Goal: Transaction & Acquisition: Book appointment/travel/reservation

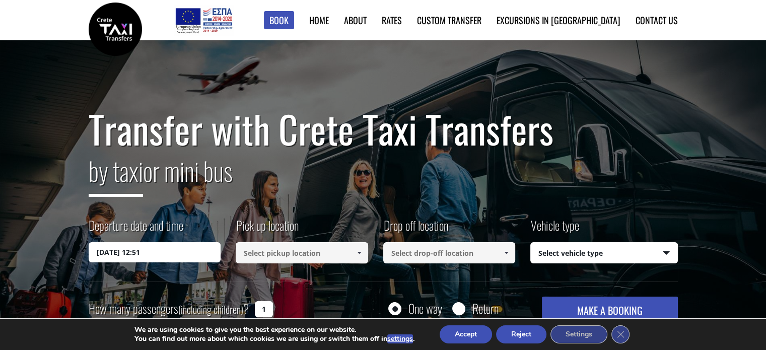
click at [141, 251] on input "23/09/2025 12:51" at bounding box center [155, 252] width 132 height 20
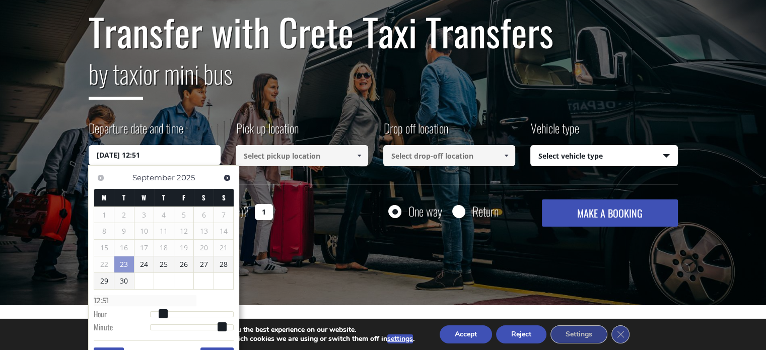
scroll to position [101, 0]
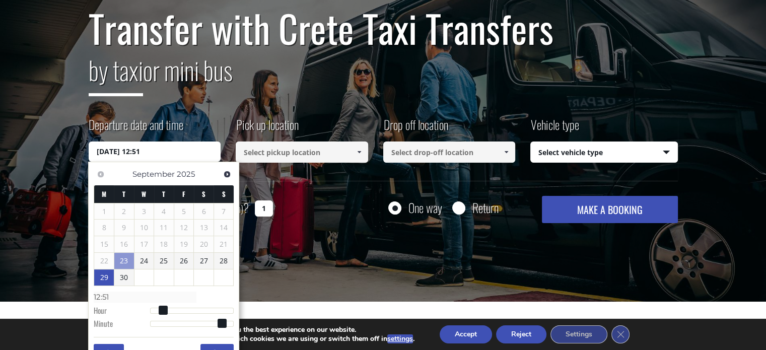
click at [104, 274] on link "29" at bounding box center [104, 277] width 20 height 16
type input "29/09/2025 01:00"
type input "01:00"
type input "29/09/2025 03:00"
type input "03:00"
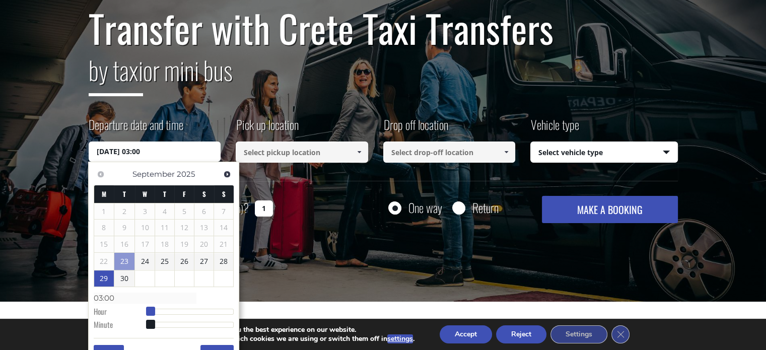
type input "[DATE] 04:00"
type input "04:00"
type input "[DATE] 05:00"
type input "05:00"
type input "[DATE] 06:00"
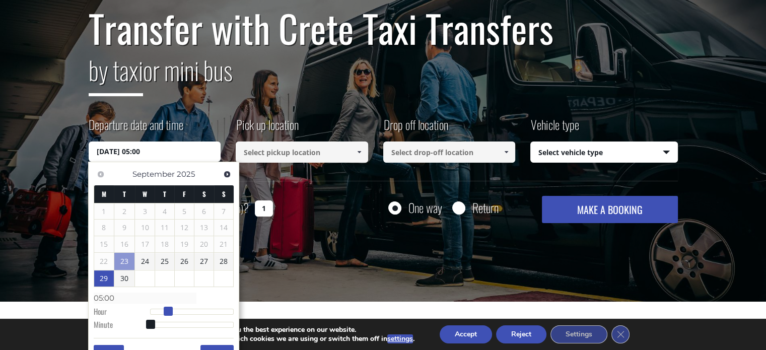
type input "06:00"
type input "[DATE] 07:00"
type input "07:00"
type input "[DATE] 08:00"
type input "08:00"
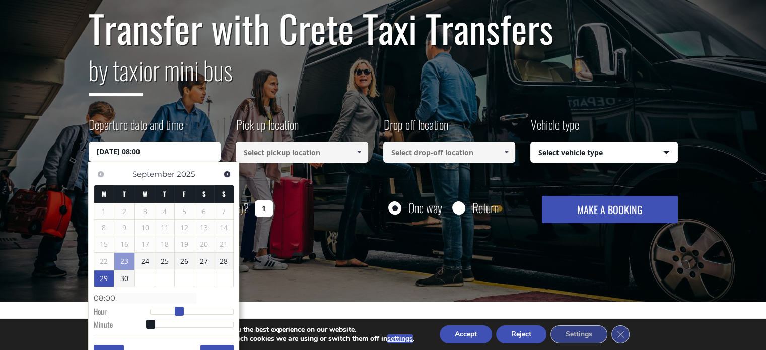
type input "[DATE] 09:00"
type input "09:00"
type input "[DATE] 10:00"
type input "10:00"
type input "[DATE] 11:00"
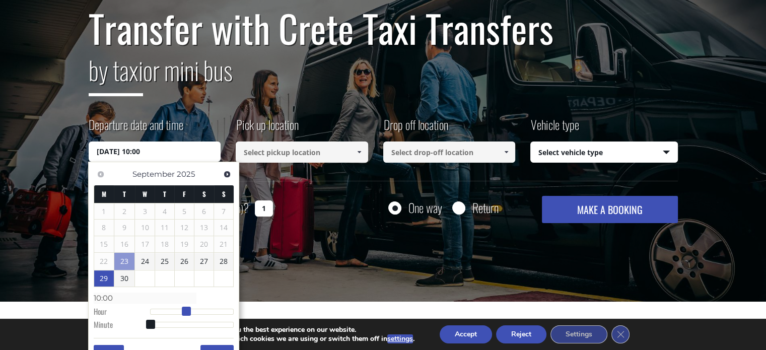
type input "11:00"
type input "[DATE] 12:00"
type input "12:00"
type input "[DATE] 13:00"
type input "13:00"
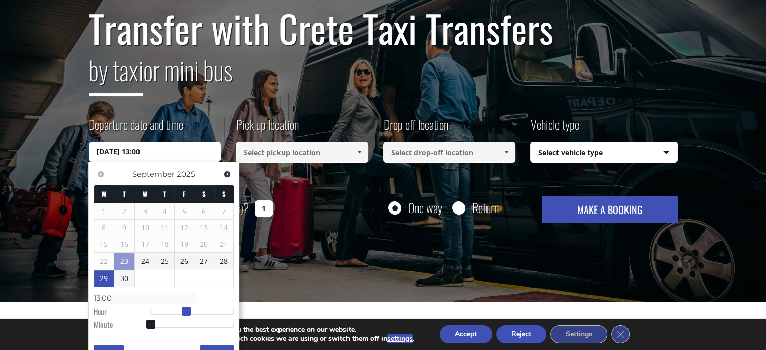
type input "[DATE] 14:00"
type input "14:00"
type input "[DATE] 15:00"
type input "15:00"
type input "[DATE] 16:00"
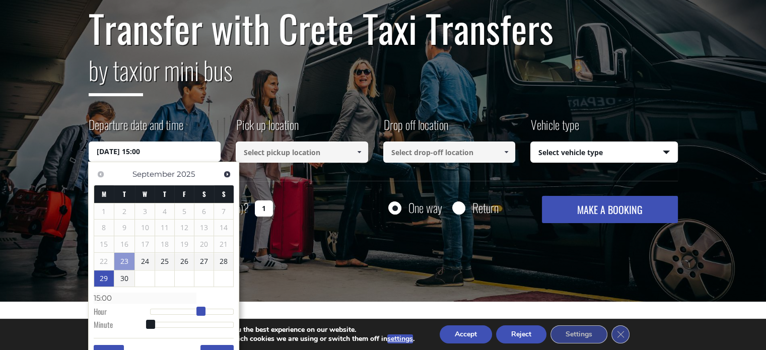
type input "16:00"
type input "[DATE] 17:00"
type input "17:00"
type input "[DATE] 18:00"
type input "18:00"
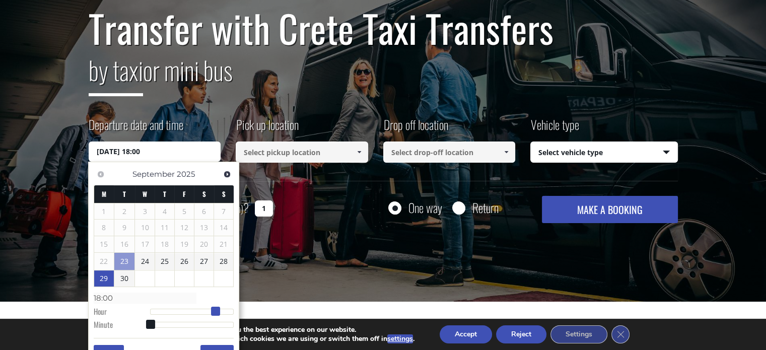
type input "[DATE] 19:00"
type input "19:00"
type input "[DATE] 20:00"
type input "20:00"
drag, startPoint x: 149, startPoint y: 311, endPoint x: 221, endPoint y: 312, distance: 71.5
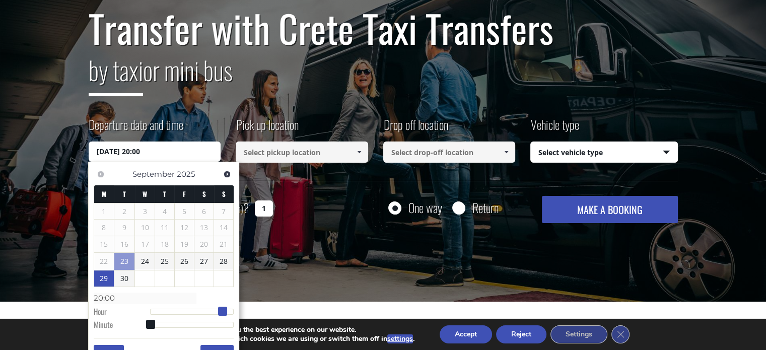
click at [221, 312] on span at bounding box center [222, 311] width 9 height 9
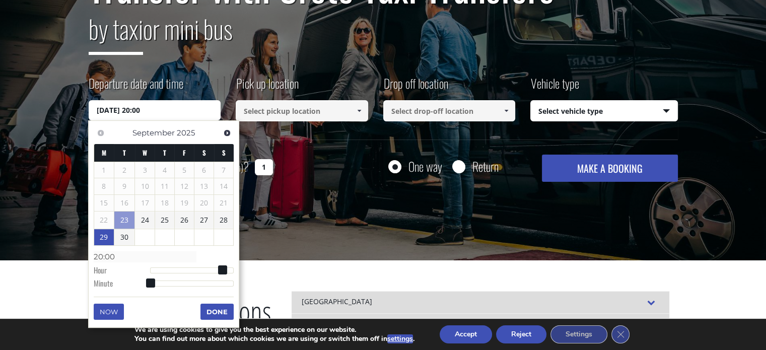
scroll to position [201, 0]
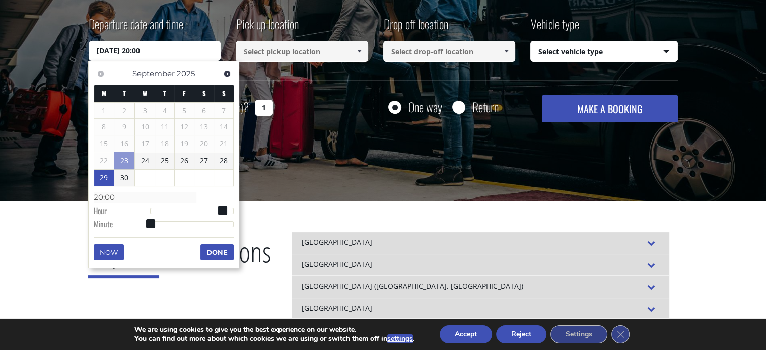
click at [223, 251] on button "Done" at bounding box center [216, 252] width 33 height 16
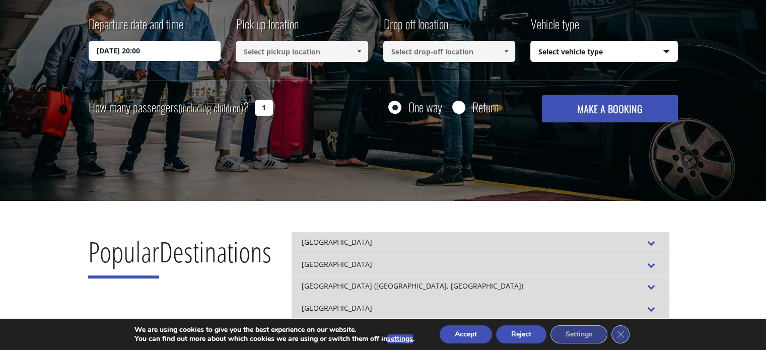
click at [316, 54] on input at bounding box center [302, 51] width 132 height 21
click at [356, 50] on span at bounding box center [359, 51] width 8 height 8
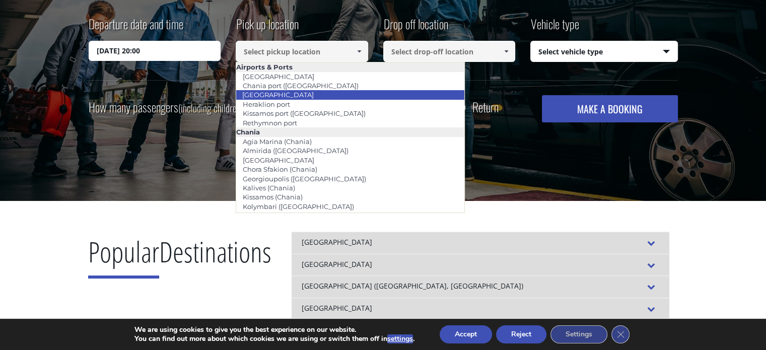
click at [269, 97] on link "[GEOGRAPHIC_DATA]" at bounding box center [278, 95] width 85 height 14
type input "[GEOGRAPHIC_DATA]"
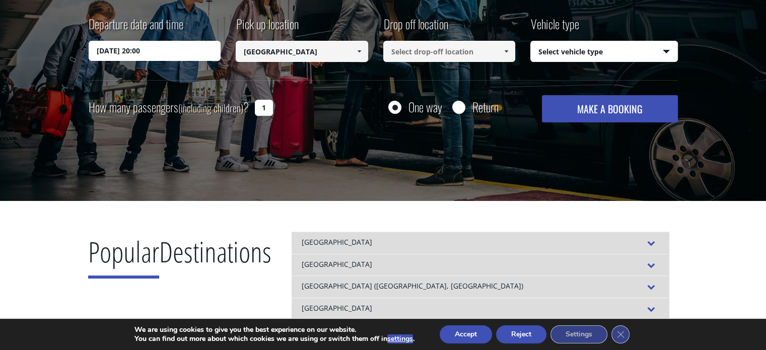
click at [506, 52] on span at bounding box center [506, 51] width 8 height 8
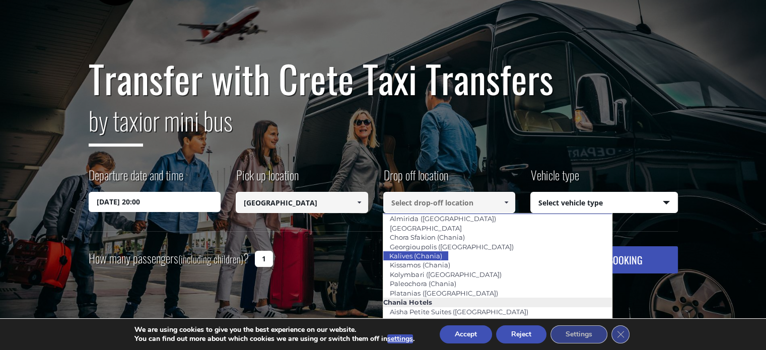
scroll to position [46, 0]
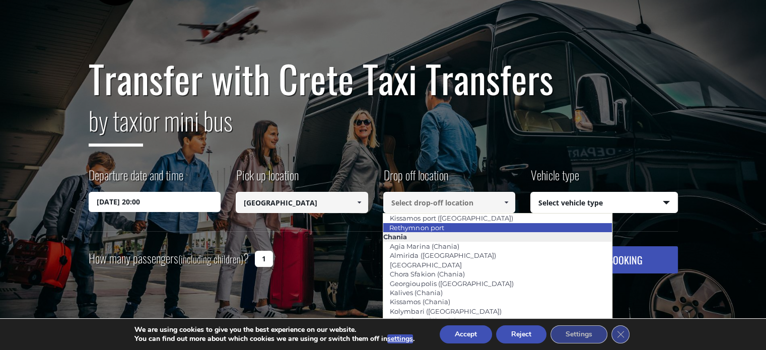
click at [439, 225] on link "Rethymnon port" at bounding box center [416, 228] width 67 height 14
type input "Rethymnon port"
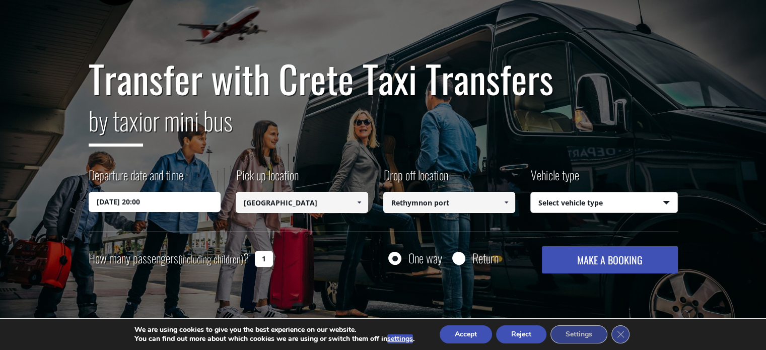
click at [664, 201] on select "Select vehicle type Taxi (4 passengers) Mercedes E Class Mini Van (7 passengers…" at bounding box center [604, 202] width 147 height 21
select select "540"
click at [531, 192] on select "Select vehicle type Taxi (4 passengers) Mercedes E Class Mini Van (7 passengers…" at bounding box center [604, 202] width 147 height 21
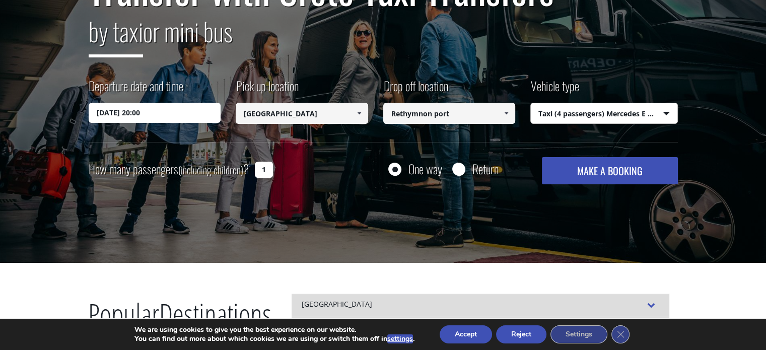
scroll to position [151, 0]
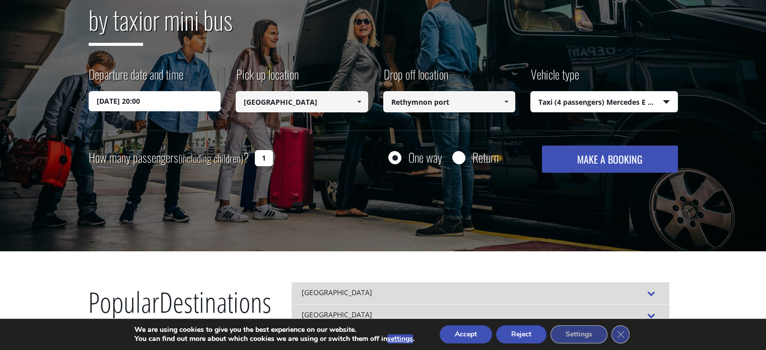
click at [262, 156] on input "1" at bounding box center [264, 158] width 18 height 16
drag, startPoint x: 256, startPoint y: 155, endPoint x: 268, endPoint y: 158, distance: 12.3
click at [268, 158] on input "1" at bounding box center [264, 158] width 18 height 16
type input "2"
click at [606, 157] on button "MAKE A BOOKING" at bounding box center [609, 159] width 135 height 27
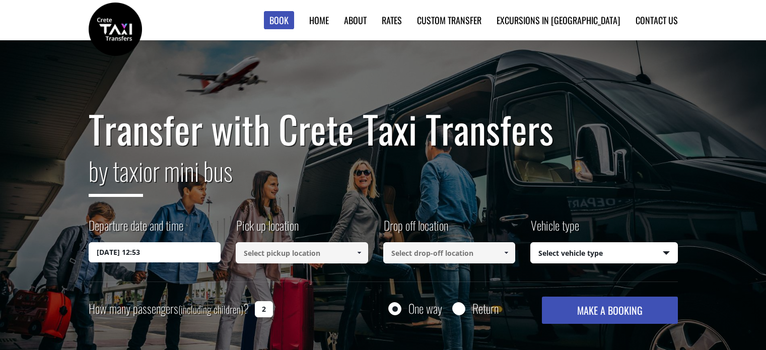
select select "540"
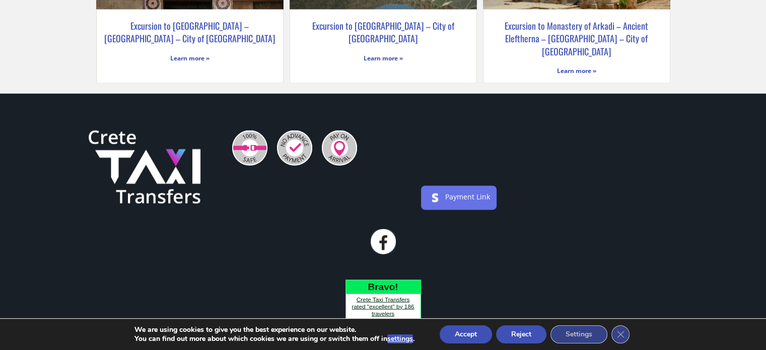
scroll to position [2165, 0]
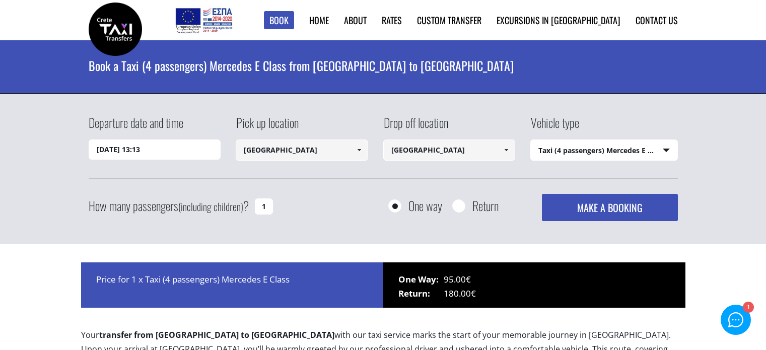
select select "540"
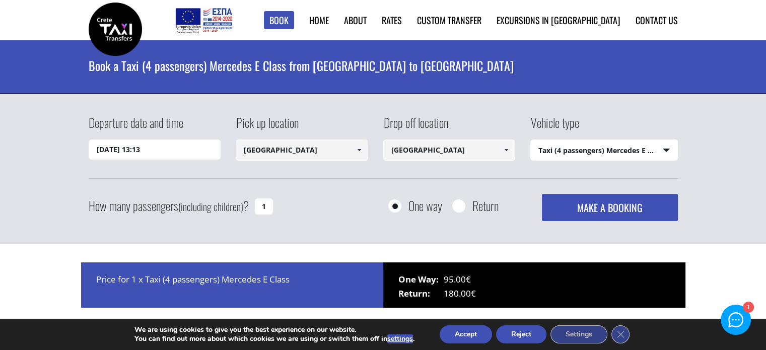
click at [151, 151] on input "[DATE] 13:13" at bounding box center [155, 149] width 132 height 20
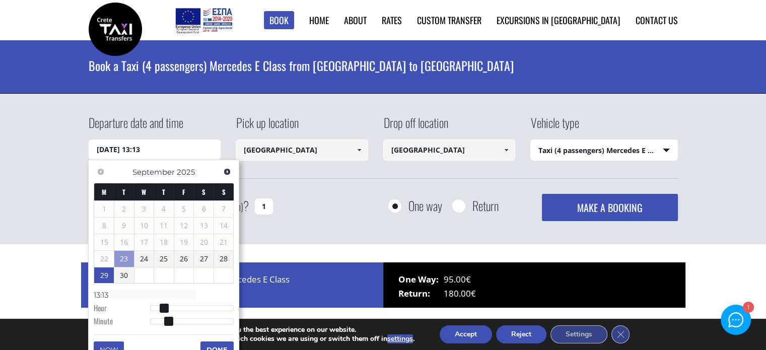
click at [107, 275] on link "29" at bounding box center [104, 275] width 20 height 16
type input "[DATE] 01:00"
type input "01:00"
type input "[DATE] 02:00"
type input "02:00"
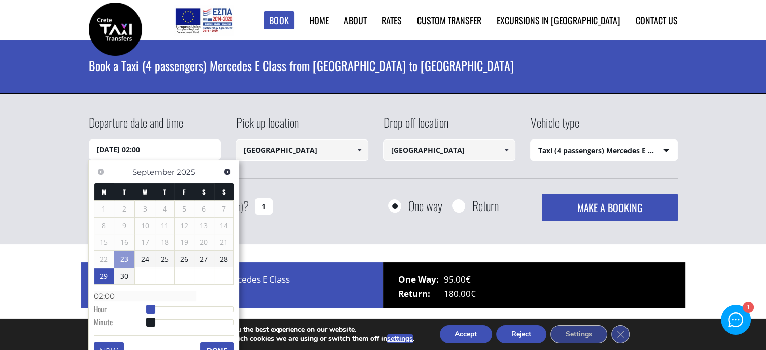
type input "[DATE] 03:00"
type input "03:00"
type input "[DATE] 04:00"
type input "04:00"
type input "[DATE] 05:00"
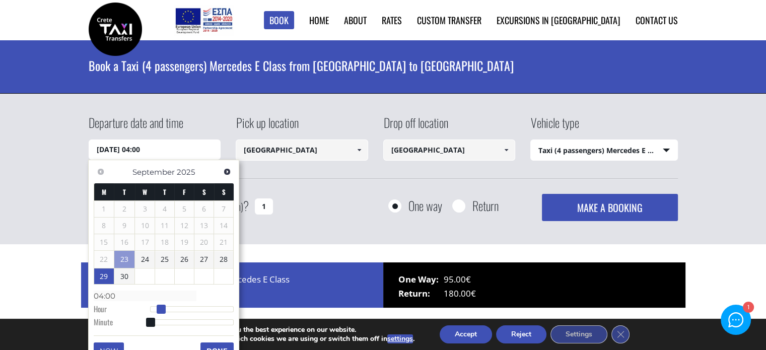
type input "05:00"
type input "[DATE] 06:00"
type input "06:00"
type input "[DATE] 07:00"
type input "07:00"
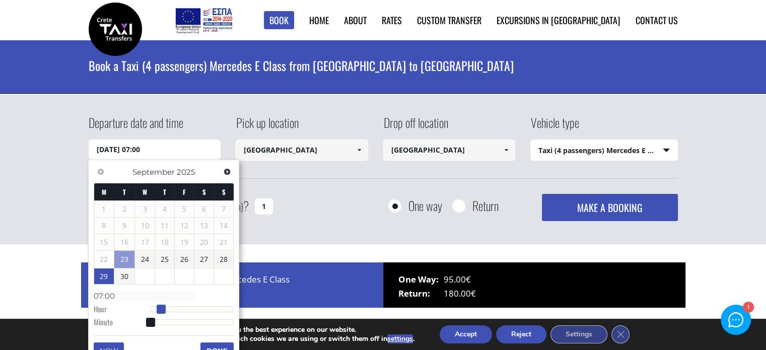
type input "[DATE] 08:00"
type input "08:00"
type input "[DATE] 09:00"
type input "09:00"
type input "[DATE] 10:00"
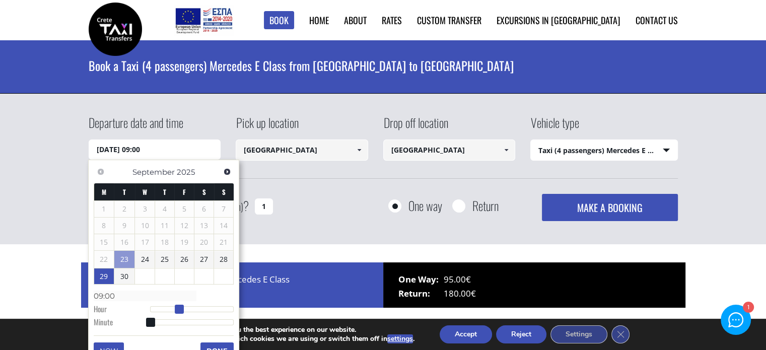
type input "10:00"
type input "[DATE] 11:00"
type input "11:00"
type input "[DATE] 12:00"
type input "12:00"
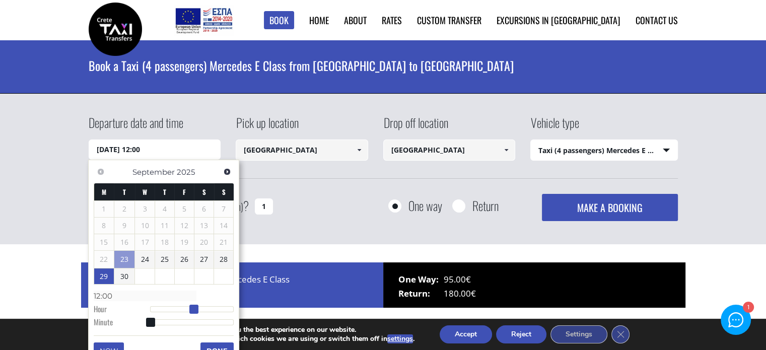
type input "[DATE] 13:00"
type input "13:00"
type input "[DATE] 14:00"
type input "14:00"
type input "[DATE] 15:00"
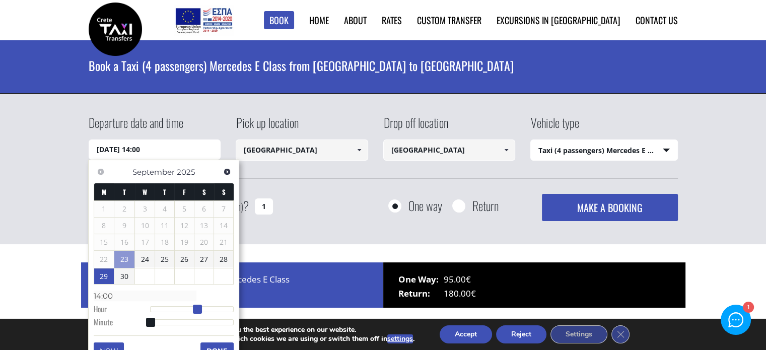
type input "15:00"
type input "[DATE] 16:00"
type input "16:00"
type input "[DATE] 17:00"
type input "17:00"
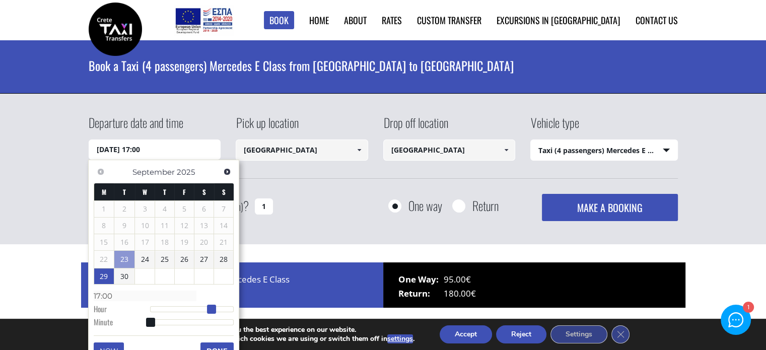
type input "[DATE] 18:00"
type input "18:00"
type input "[DATE] 19:00"
type input "19:00"
type input "[DATE] 20:00"
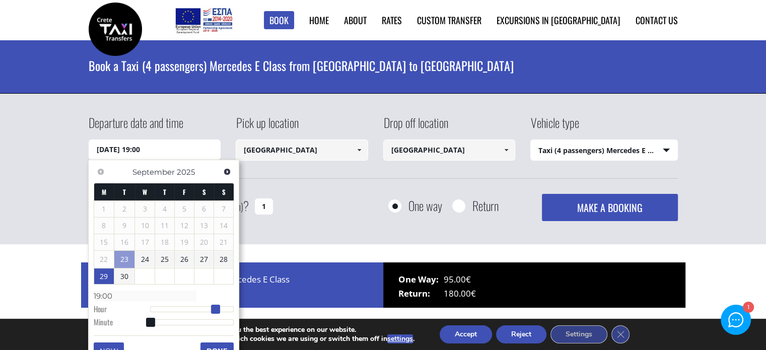
type input "20:00"
drag, startPoint x: 151, startPoint y: 305, endPoint x: 223, endPoint y: 310, distance: 71.7
click at [223, 310] on span at bounding box center [222, 309] width 9 height 9
click at [505, 150] on span at bounding box center [506, 150] width 8 height 8
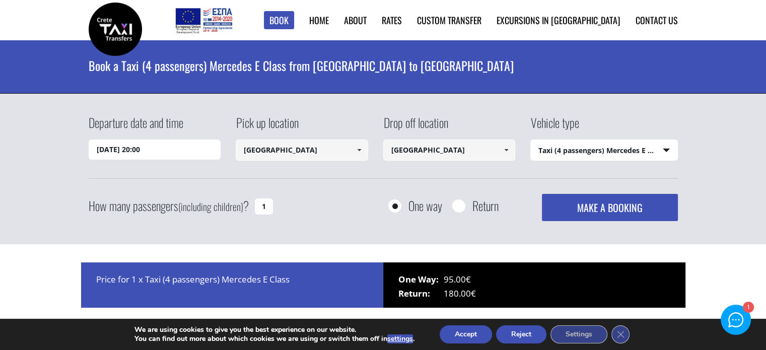
click at [507, 149] on span at bounding box center [506, 150] width 8 height 8
click at [664, 151] on select "Select vehicle type Taxi (4 passengers) Mercedes E Class Mini Van (7 passengers…" at bounding box center [604, 150] width 147 height 21
click at [665, 151] on select "Select vehicle type Taxi (4 passengers) Mercedes E Class Mini Van (7 passengers…" at bounding box center [604, 150] width 147 height 21
select select
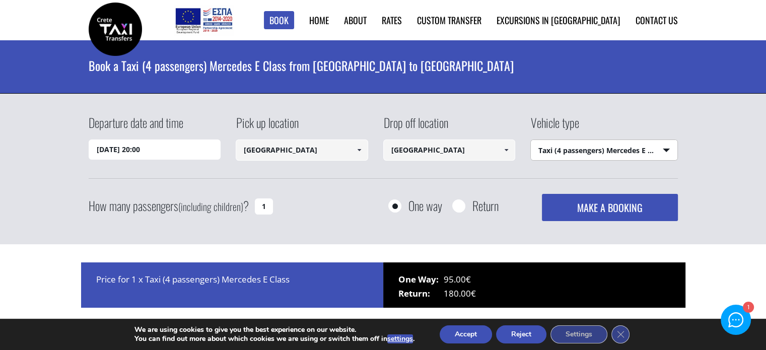
click at [531, 140] on select "Select vehicle type Taxi (4 passengers) Mercedes E Class Mini Van (7 passengers…" at bounding box center [604, 150] width 147 height 21
click at [263, 208] on input "1" at bounding box center [264, 206] width 18 height 16
click at [260, 205] on input "1" at bounding box center [264, 206] width 18 height 16
type input "2"
